Goal: Task Accomplishment & Management: Manage account settings

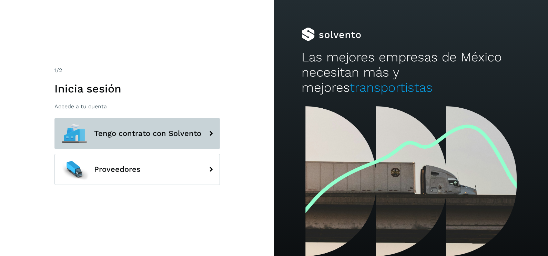
click at [122, 132] on span "Tengo contrato con Solvento" at bounding box center [147, 133] width 107 height 8
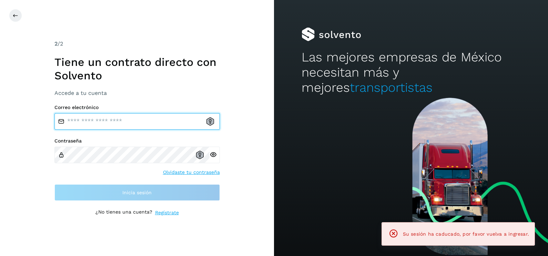
type input "**********"
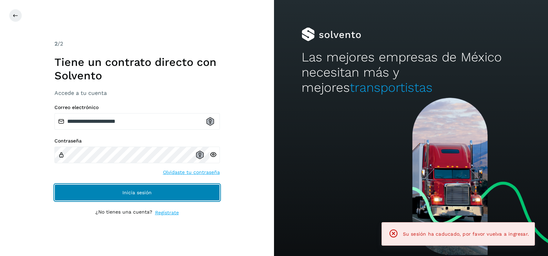
click at [118, 198] on button "Inicia sesión" at bounding box center [136, 192] width 165 height 17
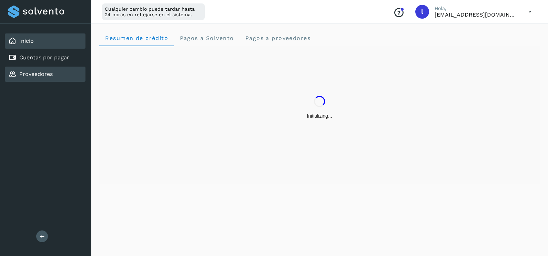
click at [41, 72] on link "Proveedores" at bounding box center [35, 74] width 33 height 7
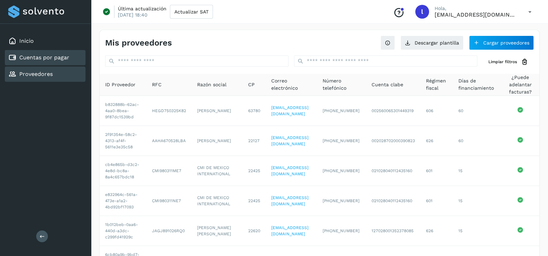
click at [35, 54] on link "Cuentas por pagar" at bounding box center [44, 57] width 50 height 7
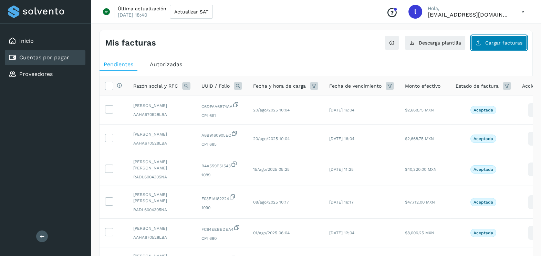
click at [510, 43] on span "Cargar facturas" at bounding box center [504, 42] width 37 height 5
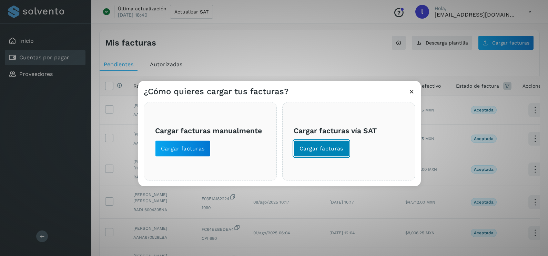
click at [310, 147] on span "Cargar facturas" at bounding box center [321, 149] width 44 height 8
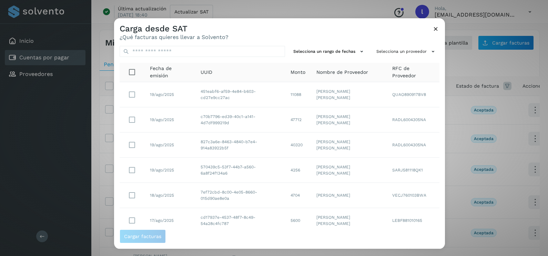
click at [401, 45] on div "Selecciona un rango de fechas Selecciona un proveedor Fecha de emisión UUID Mon…" at bounding box center [279, 134] width 331 height 189
click at [398, 51] on button "Selecciona un proveedor" at bounding box center [407, 51] width 66 height 11
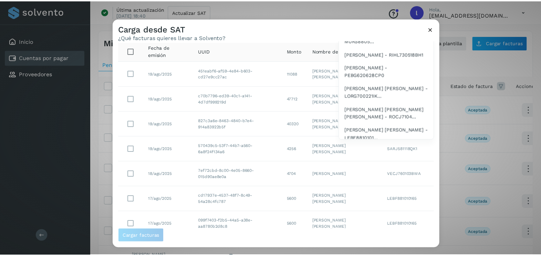
scroll to position [146, 0]
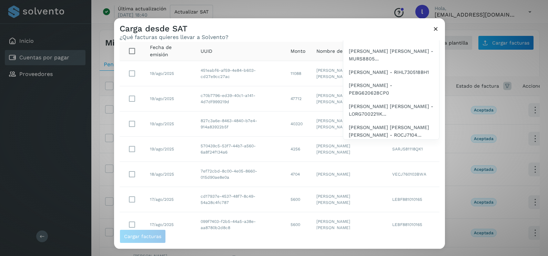
click at [435, 27] on div at bounding box center [388, 146] width 548 height 256
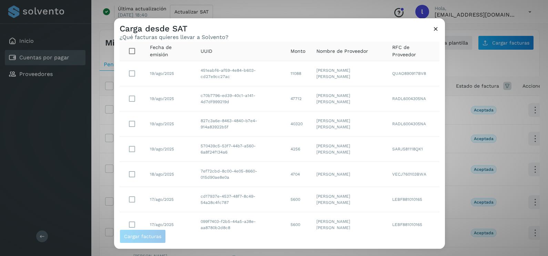
click at [438, 31] on icon at bounding box center [435, 28] width 7 height 7
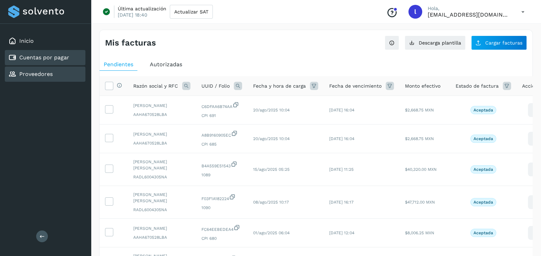
click at [48, 71] on link "Proveedores" at bounding box center [35, 74] width 33 height 7
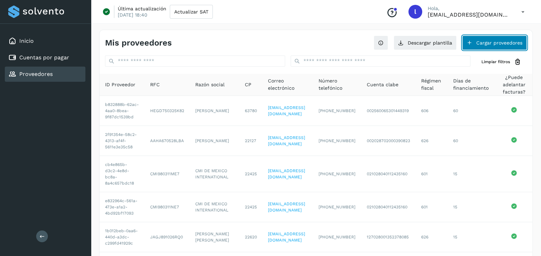
click at [500, 42] on button "Cargar proveedores" at bounding box center [494, 42] width 65 height 14
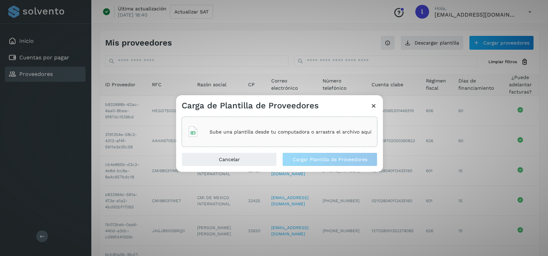
click at [250, 122] on div "Sube una plantilla desde tu computadora o arrastra el archivo aquí" at bounding box center [279, 131] width 184 height 19
click at [371, 109] on icon at bounding box center [373, 105] width 7 height 7
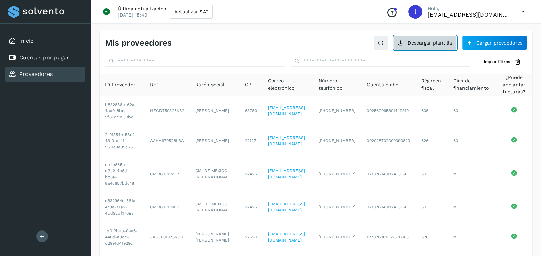
click at [415, 40] on button "Descargar plantilla" at bounding box center [425, 42] width 63 height 14
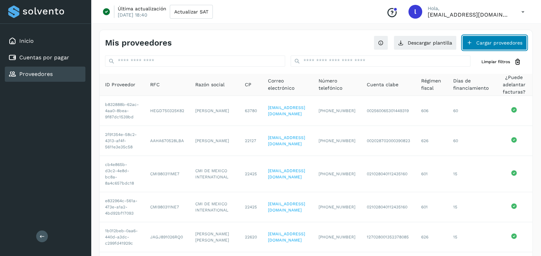
click at [499, 41] on button "Cargar proveedores" at bounding box center [494, 42] width 65 height 14
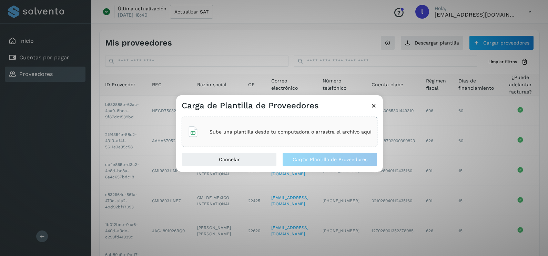
click at [300, 143] on div "Sube una plantilla desde tu computadora o arrastra el archivo aquí" at bounding box center [280, 131] width 196 height 30
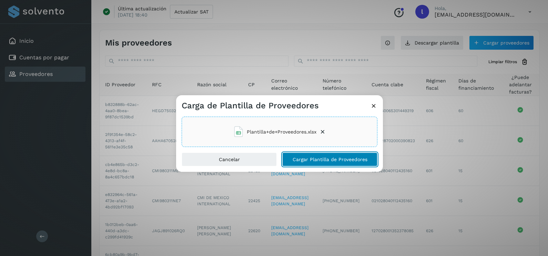
click at [337, 160] on span "Cargar Plantilla de Proveedores" at bounding box center [330, 159] width 75 height 5
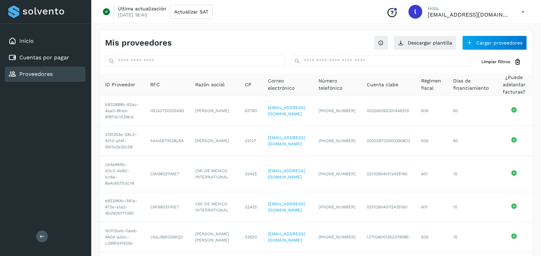
click at [262, 33] on div "Mis proveedores Descargar plantilla Cargar proveedores" at bounding box center [316, 40] width 433 height 20
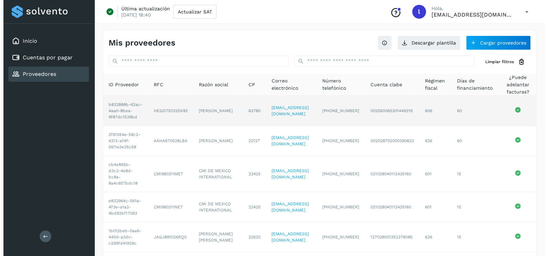
scroll to position [0, 0]
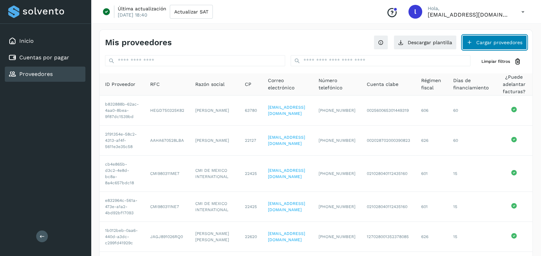
click at [477, 41] on button "Cargar proveedores" at bounding box center [494, 42] width 65 height 14
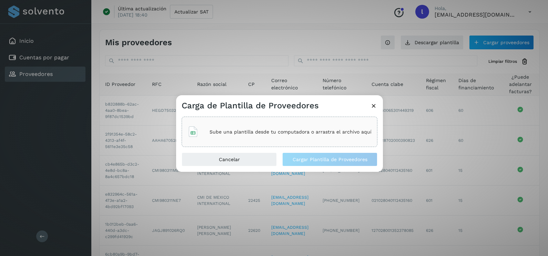
click at [296, 141] on div "Sube una plantilla desde tu computadora o arrastra el archivo aquí" at bounding box center [280, 131] width 196 height 30
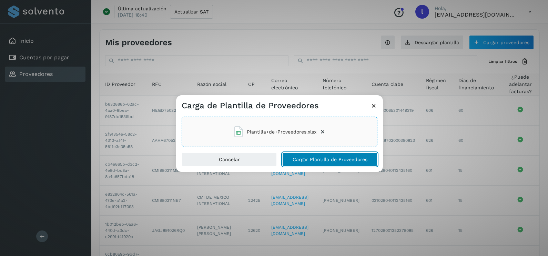
click at [331, 159] on span "Cargar Plantilla de Proveedores" at bounding box center [330, 159] width 75 height 5
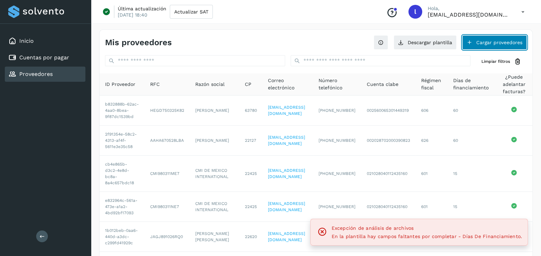
click at [481, 40] on button "Cargar proveedores" at bounding box center [494, 42] width 65 height 14
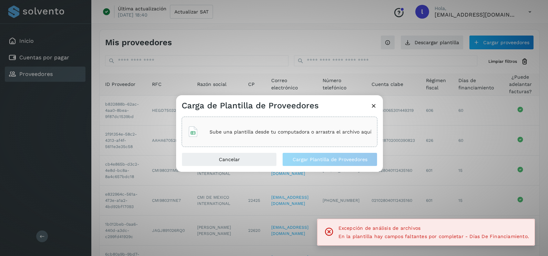
click at [294, 130] on p "Sube una plantilla desde tu computadora o arrastra el archivo aquí" at bounding box center [291, 132] width 162 height 6
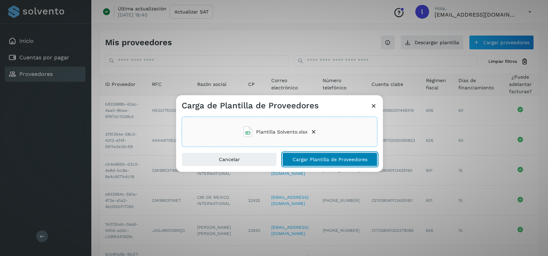
click at [347, 157] on span "Cargar Plantilla de Proveedores" at bounding box center [330, 159] width 75 height 5
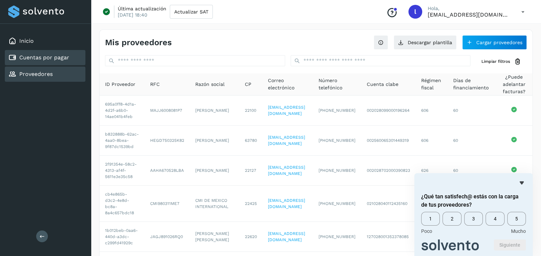
click at [54, 55] on link "Cuentas por pagar" at bounding box center [44, 57] width 50 height 7
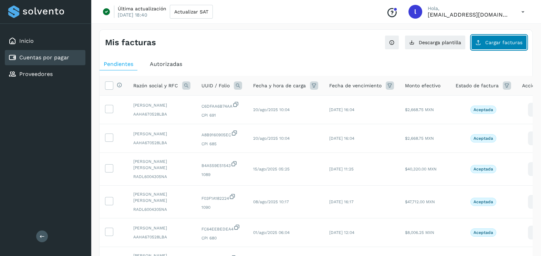
click at [501, 41] on span "Cargar facturas" at bounding box center [504, 42] width 37 height 5
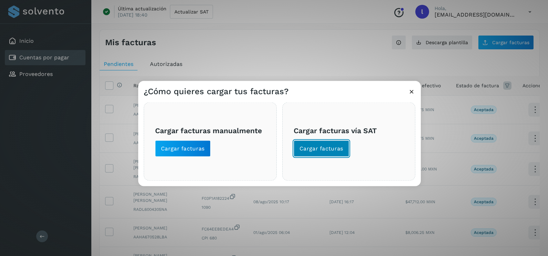
click at [326, 150] on span "Cargar facturas" at bounding box center [321, 149] width 44 height 8
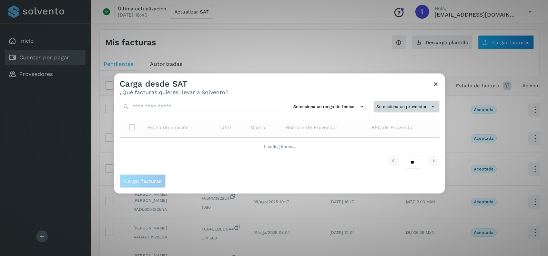
click at [397, 105] on button "Selecciona un proveedor" at bounding box center [407, 106] width 66 height 11
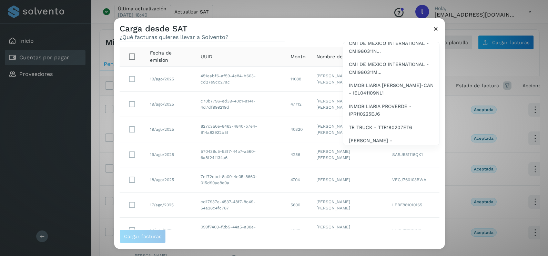
scroll to position [713, 0]
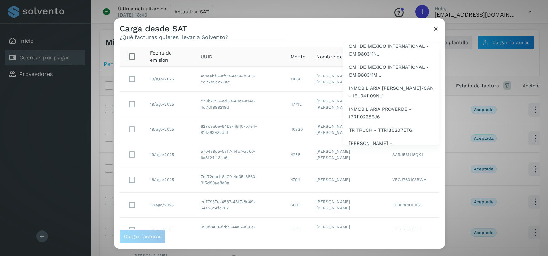
click at [371, 16] on span "[PERSON_NAME] - MAJJ6008081P7" at bounding box center [391, 12] width 84 height 8
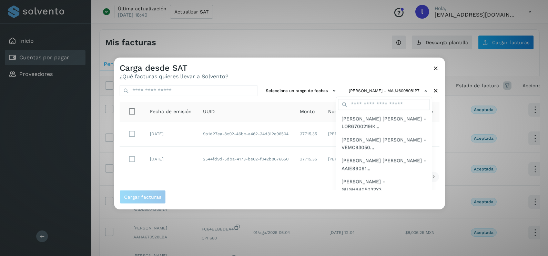
click at [335, 76] on div at bounding box center [388, 186] width 548 height 256
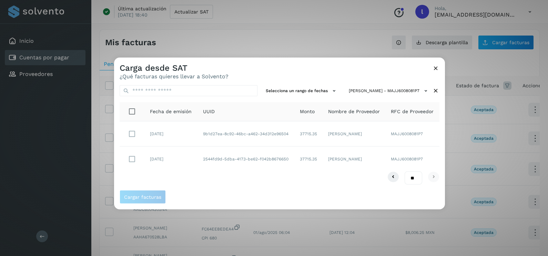
click at [436, 68] on icon at bounding box center [435, 67] width 7 height 7
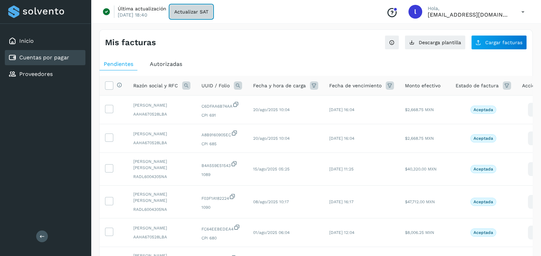
click at [183, 14] on span "Actualizar SAT" at bounding box center [191, 11] width 34 height 5
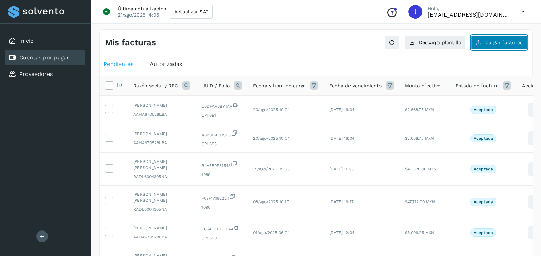
click at [517, 41] on span "Cargar facturas" at bounding box center [504, 42] width 37 height 5
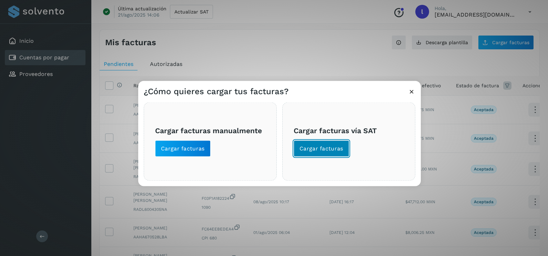
click at [312, 150] on span "Cargar facturas" at bounding box center [321, 149] width 44 height 8
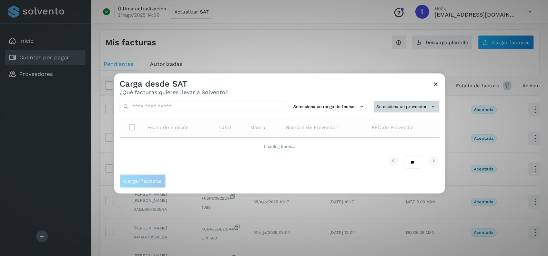
click at [388, 107] on button "Selecciona un proveedor" at bounding box center [407, 106] width 66 height 11
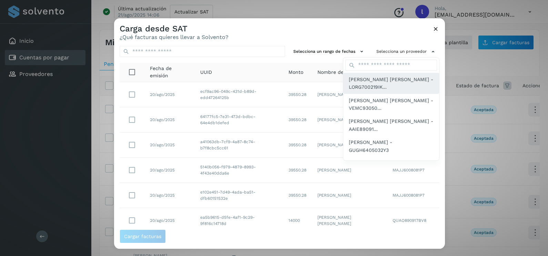
click at [378, 85] on span "[PERSON_NAME] [PERSON_NAME] - LORG700219IK..." at bounding box center [391, 83] width 85 height 16
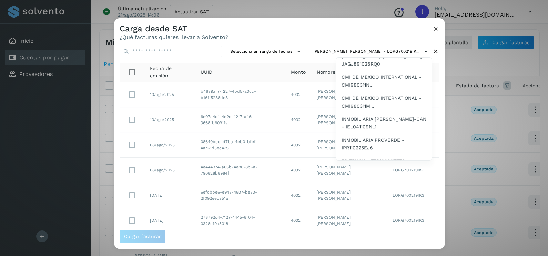
scroll to position [697, 0]
click at [360, 47] on span "[PERSON_NAME] - MAJJ6008081P7" at bounding box center [383, 44] width 84 height 8
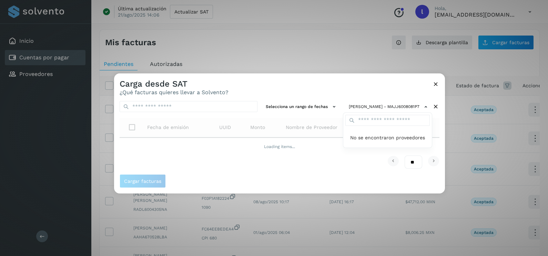
scroll to position [0, 0]
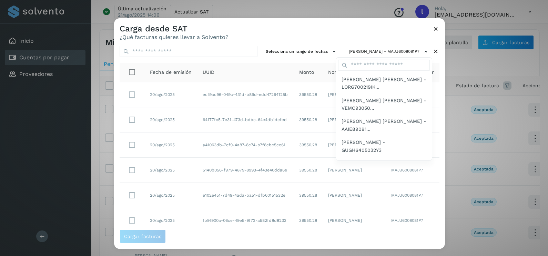
click at [246, 27] on div at bounding box center [388, 146] width 548 height 256
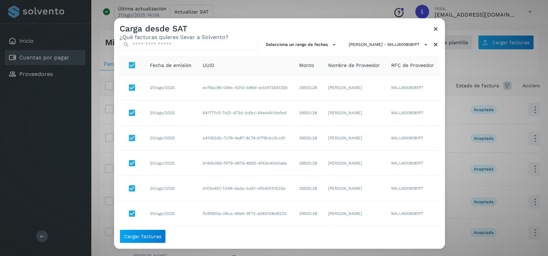
scroll to position [122, 0]
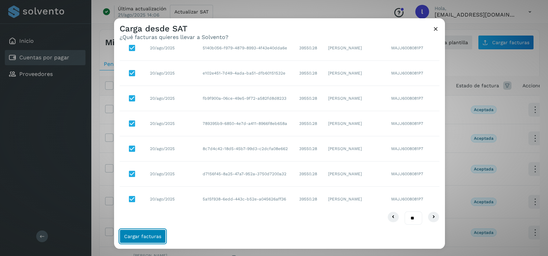
click at [148, 239] on button "Cargar facturas" at bounding box center [143, 236] width 46 height 14
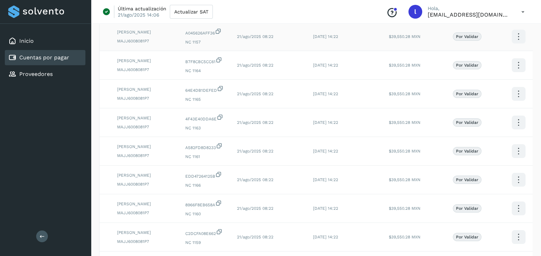
scroll to position [189, 0]
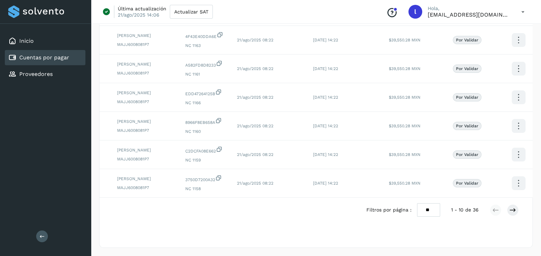
click at [519, 208] on div "Filtros por página : ** ** ** 1 - 10 de 36" at bounding box center [448, 209] width 163 height 13
click at [517, 208] on button at bounding box center [513, 210] width 12 height 12
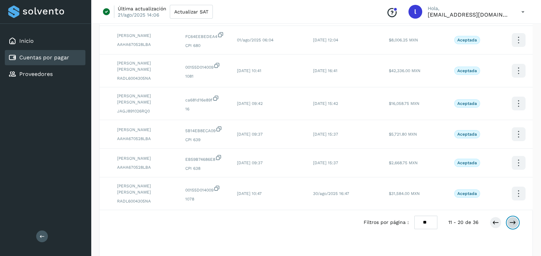
scroll to position [214, 0]
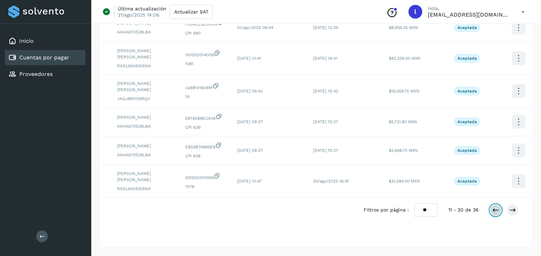
click at [497, 211] on icon at bounding box center [495, 209] width 7 height 7
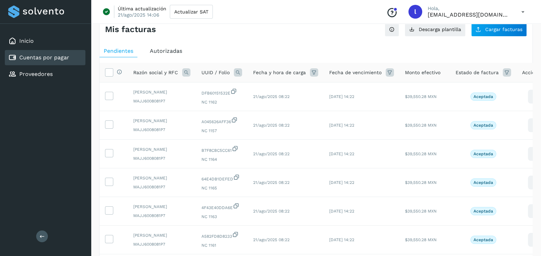
scroll to position [12, 0]
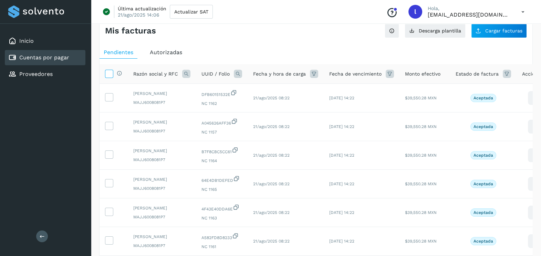
click at [109, 72] on icon at bounding box center [108, 73] width 7 height 7
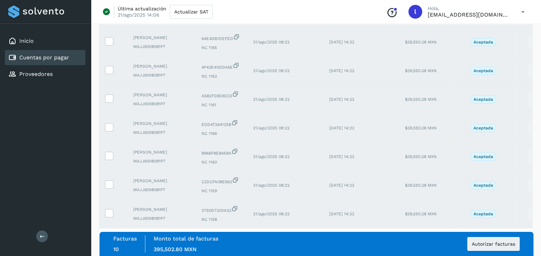
scroll to position [154, 0]
click at [112, 126] on icon at bounding box center [108, 125] width 7 height 7
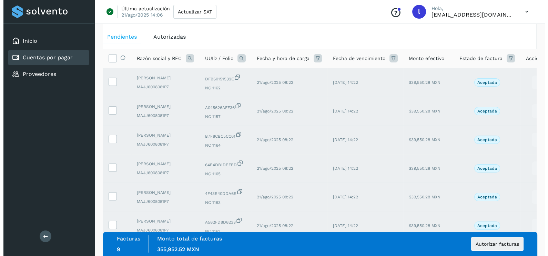
scroll to position [0, 0]
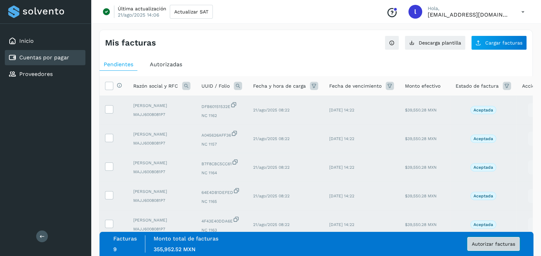
click at [478, 242] on span "Autorizar facturas" at bounding box center [493, 243] width 43 height 5
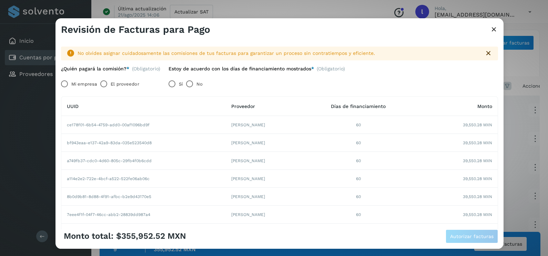
click at [77, 85] on label "Mi empresa" at bounding box center [84, 84] width 26 height 14
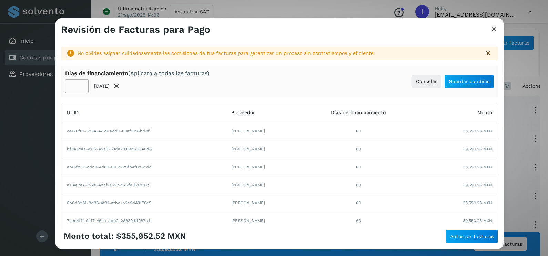
click at [78, 88] on input "**" at bounding box center [76, 86] width 23 height 14
click at [469, 83] on span "Guardar cambios" at bounding box center [469, 81] width 41 height 5
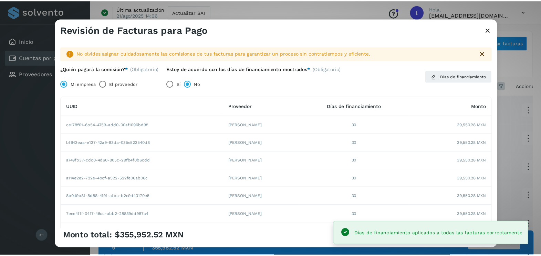
scroll to position [103, 0]
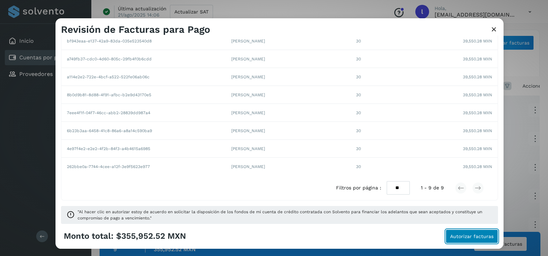
click at [467, 235] on span "Autorizar facturas" at bounding box center [471, 236] width 43 height 5
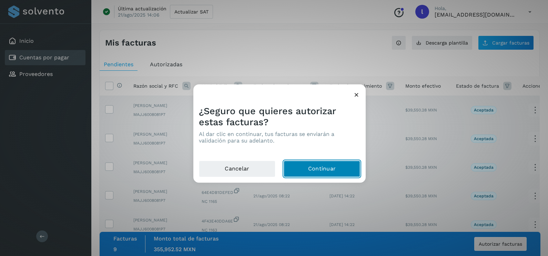
click at [325, 170] on button "Continuar" at bounding box center [322, 169] width 77 height 17
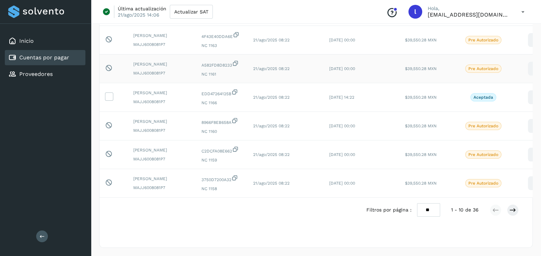
scroll to position [0, 0]
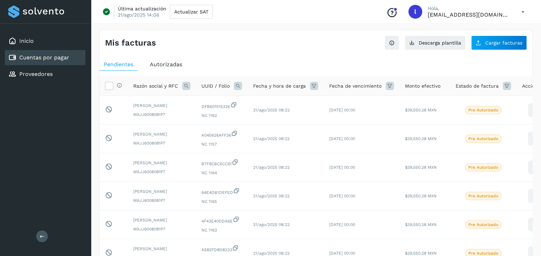
click at [167, 68] on div "Autorizadas" at bounding box center [166, 64] width 41 height 12
